Goal: Information Seeking & Learning: Learn about a topic

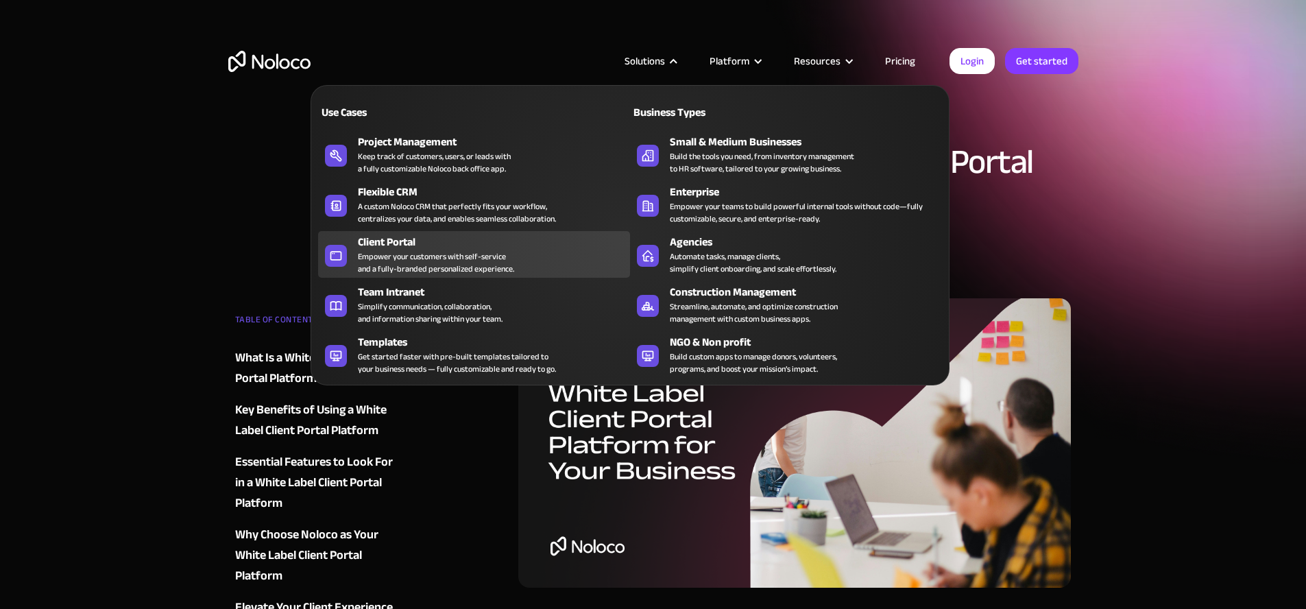
click at [543, 266] on div "Client Portal Empower your customers with self-service and a fully-branded pers…" at bounding box center [490, 254] width 265 height 41
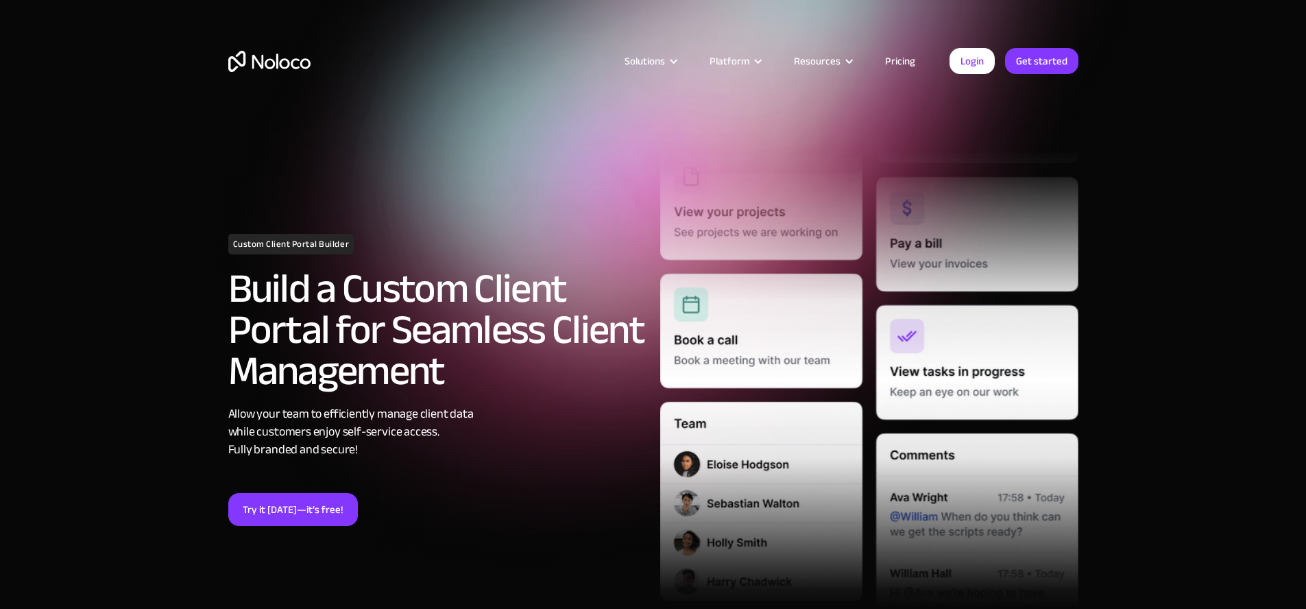
click at [914, 64] on link "Pricing" at bounding box center [900, 61] width 64 height 18
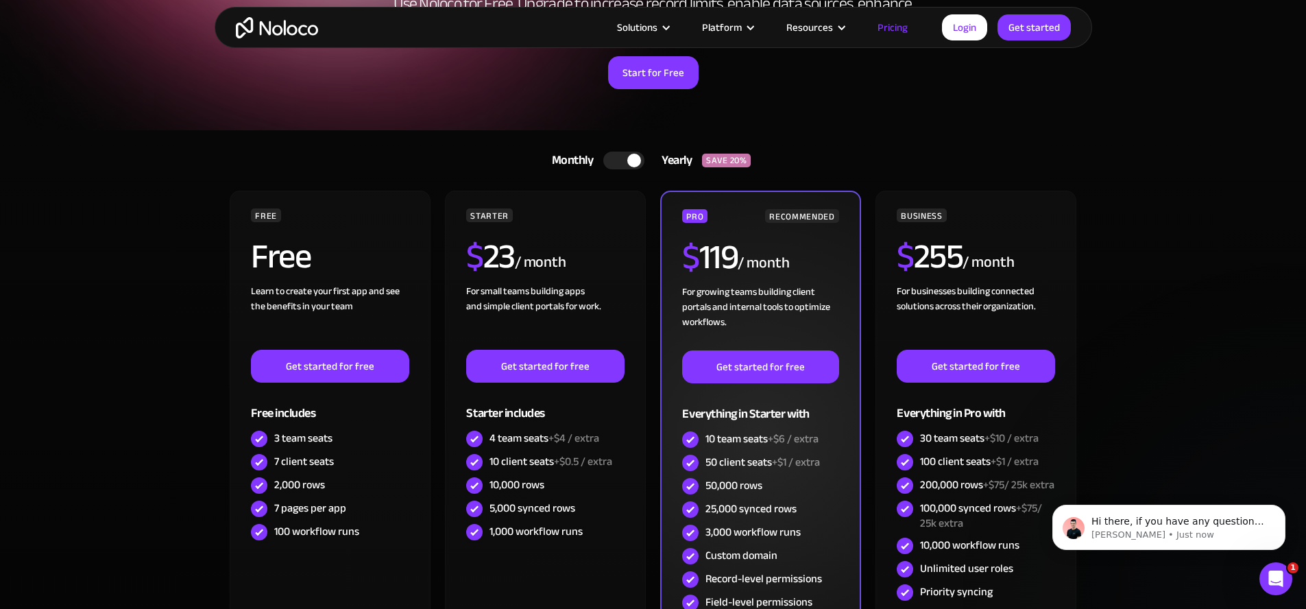
scroll to position [176, 0]
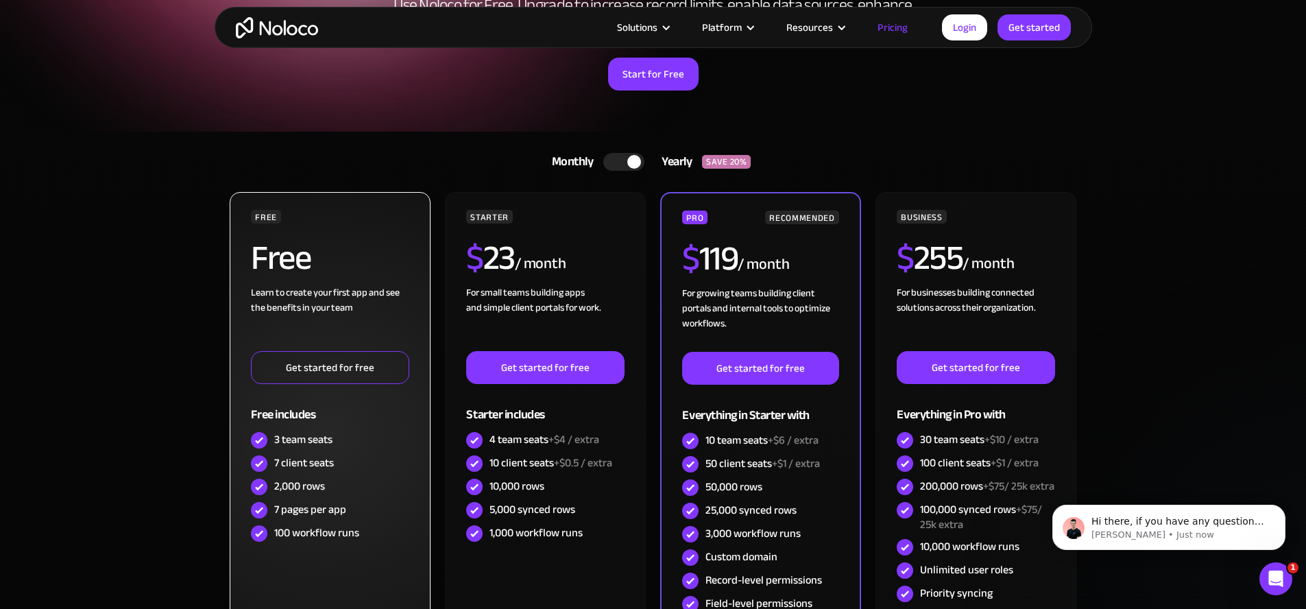
click at [375, 374] on link "Get started for free" at bounding box center [330, 367] width 158 height 33
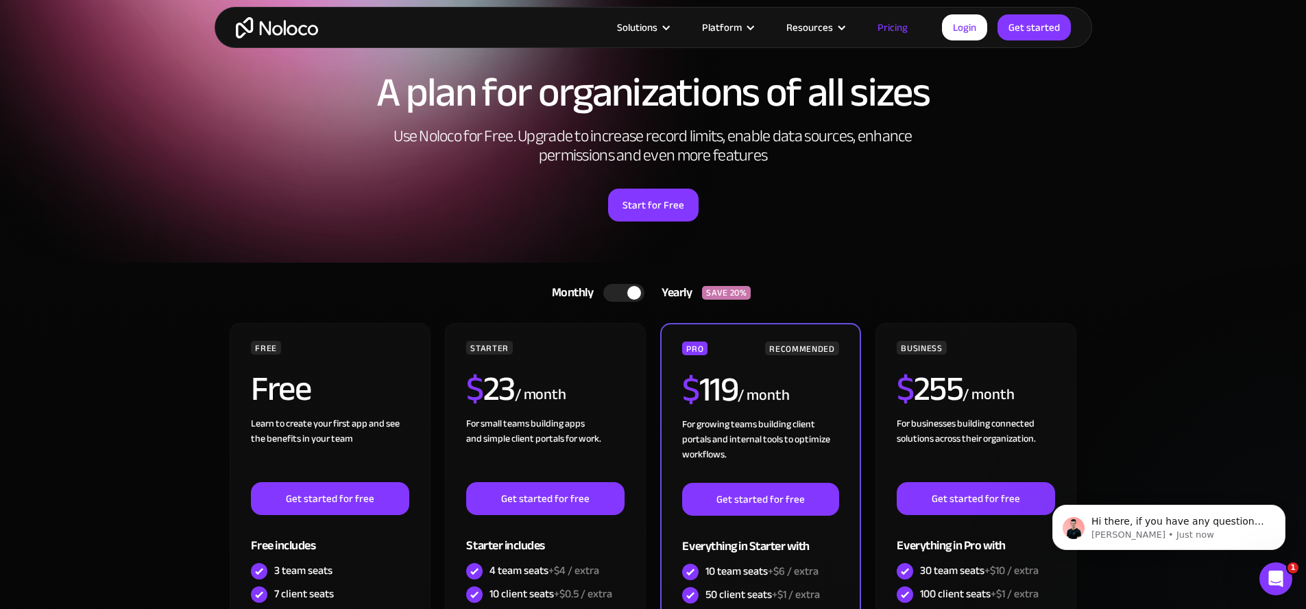
scroll to position [0, 0]
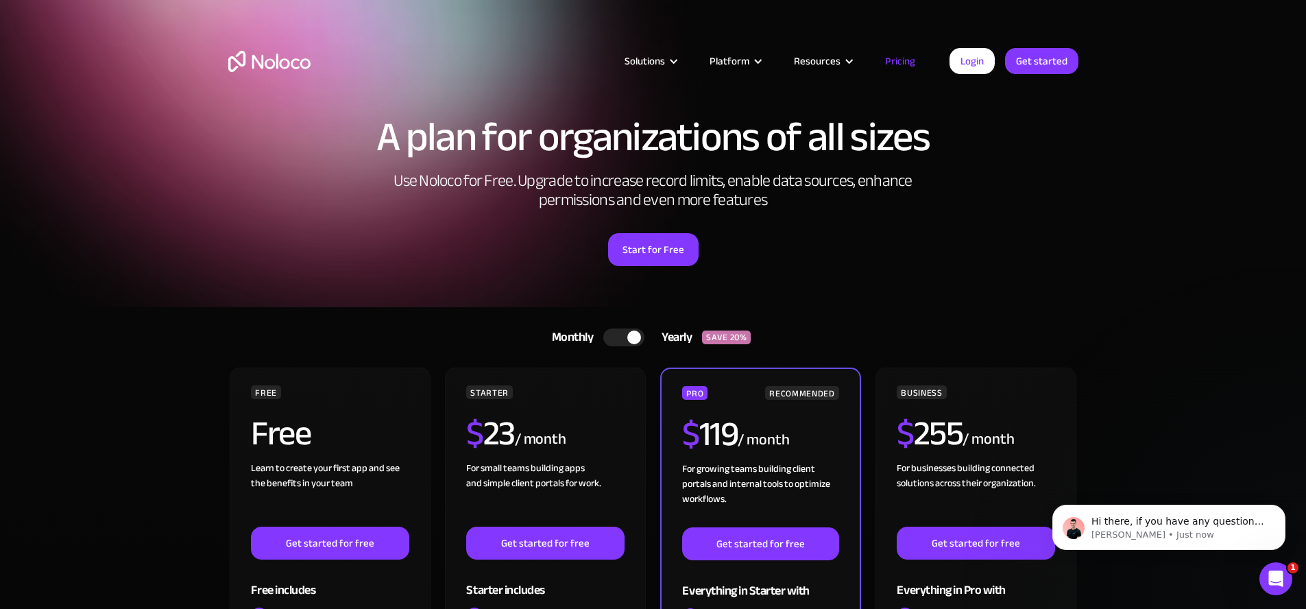
click at [289, 62] on img "home" at bounding box center [269, 61] width 82 height 21
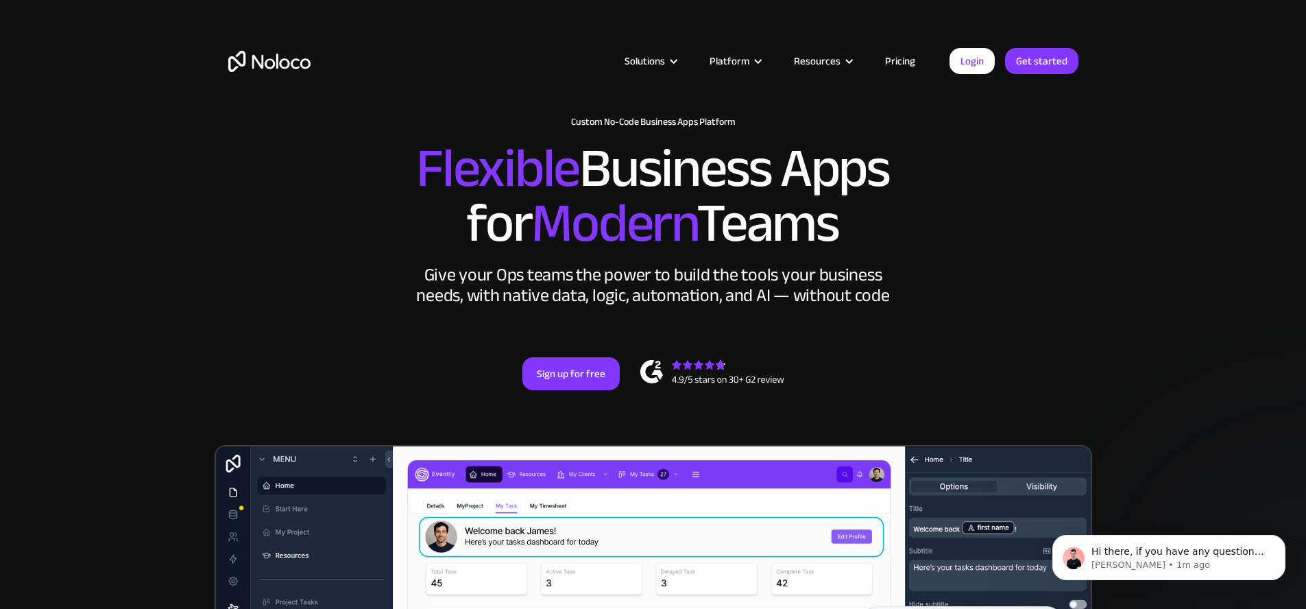
click at [903, 60] on link "Pricing" at bounding box center [900, 61] width 64 height 18
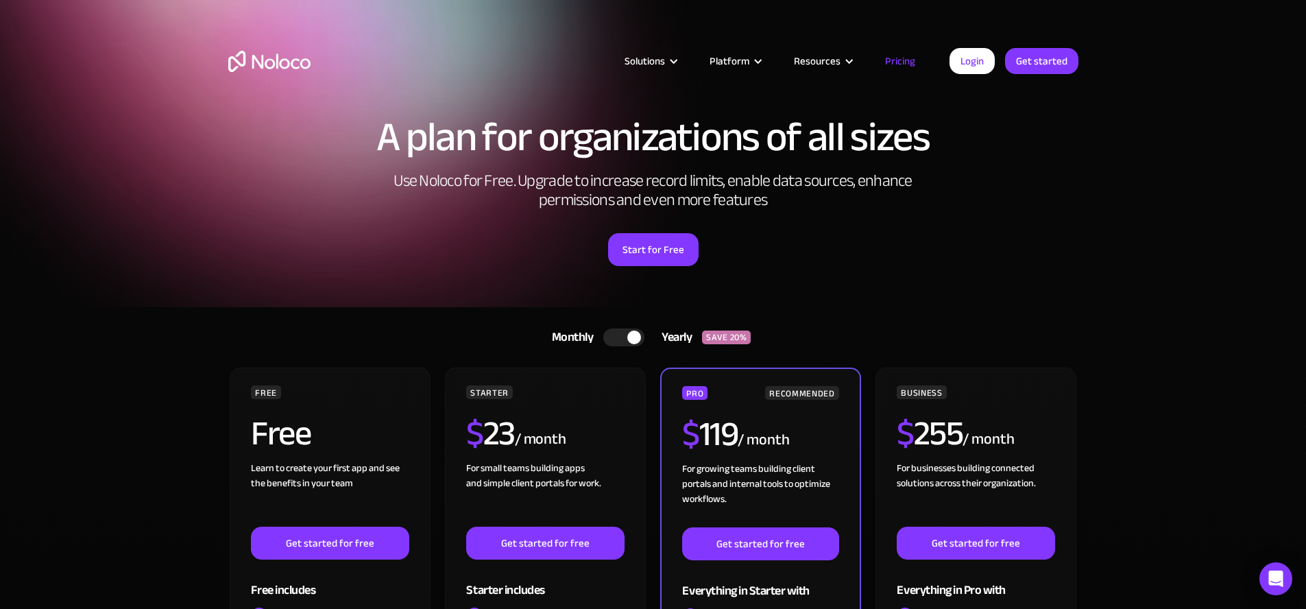
click at [1006, 272] on div "A plan for organizations of all sizes Use Noloco for Free. Upgrade to increase …" at bounding box center [654, 205] width 878 height 204
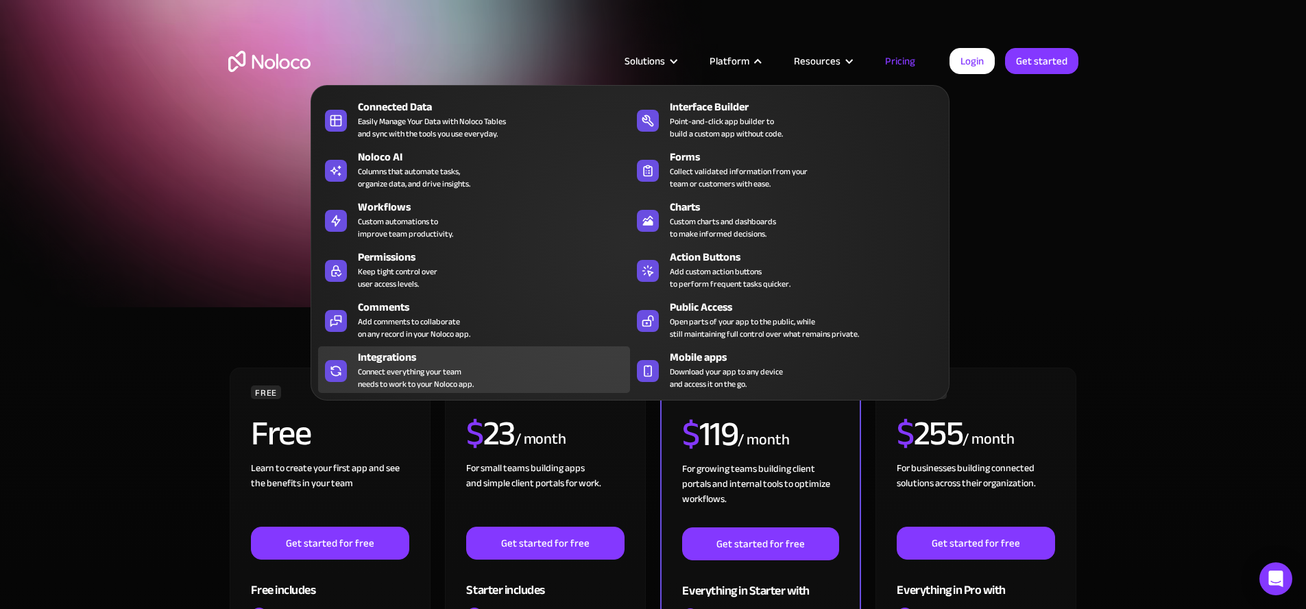
click at [418, 372] on div "Connect everything your team needs to work to your Noloco app." at bounding box center [416, 378] width 116 height 25
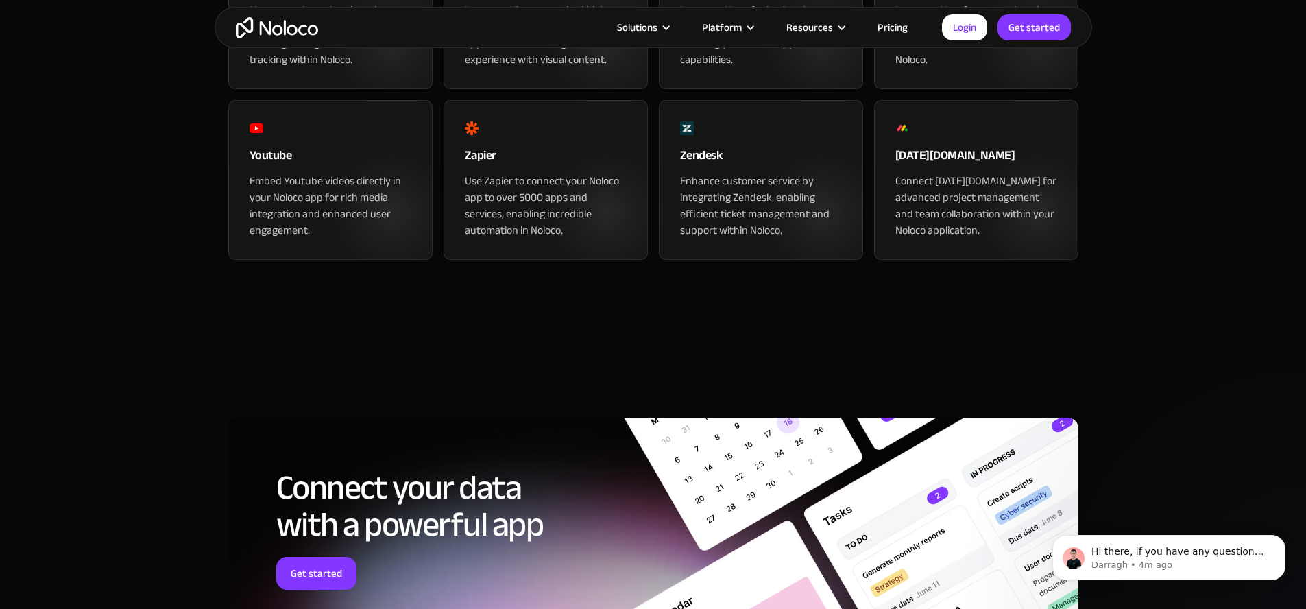
scroll to position [1790, 0]
